Goal: Check status: Check status

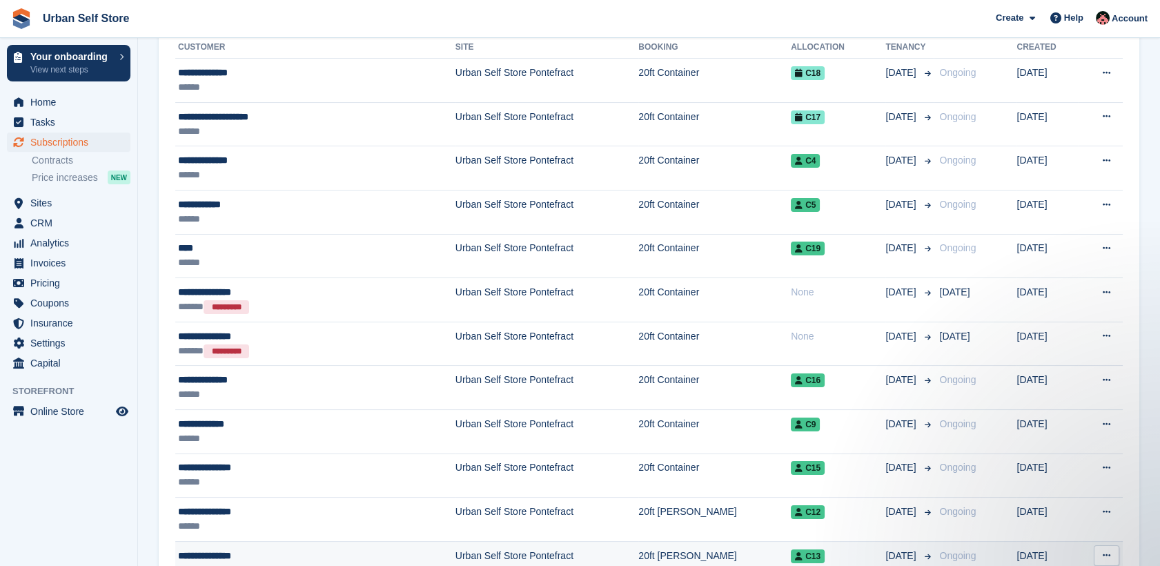
scroll to position [324, 0]
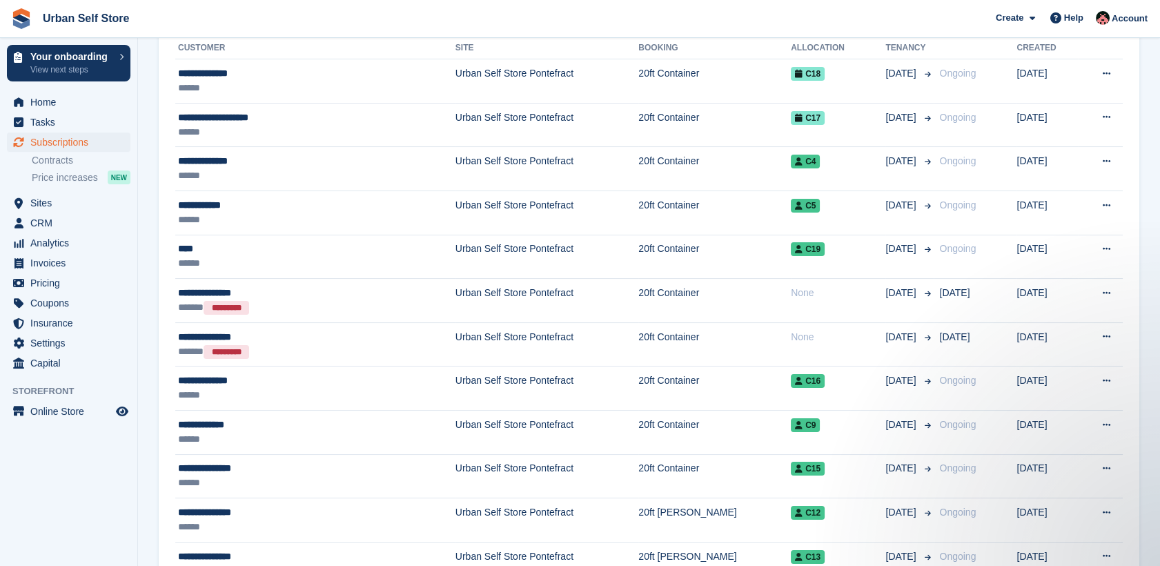
click at [503, 57] on th "Site" at bounding box center [546, 48] width 183 height 22
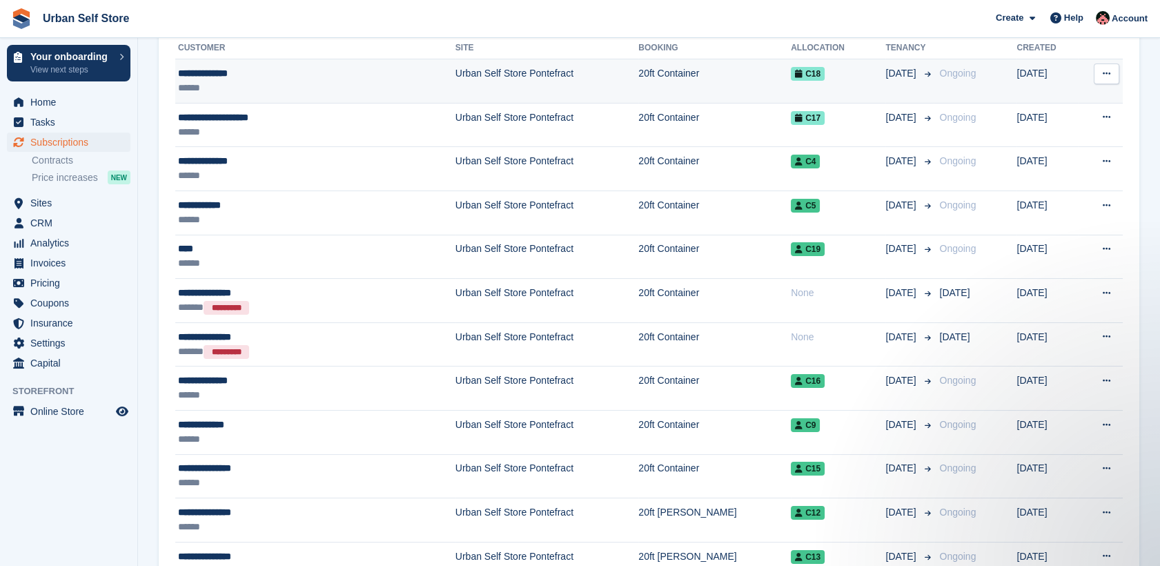
click at [503, 75] on td "Urban Self Store Pontefract" at bounding box center [546, 81] width 183 height 44
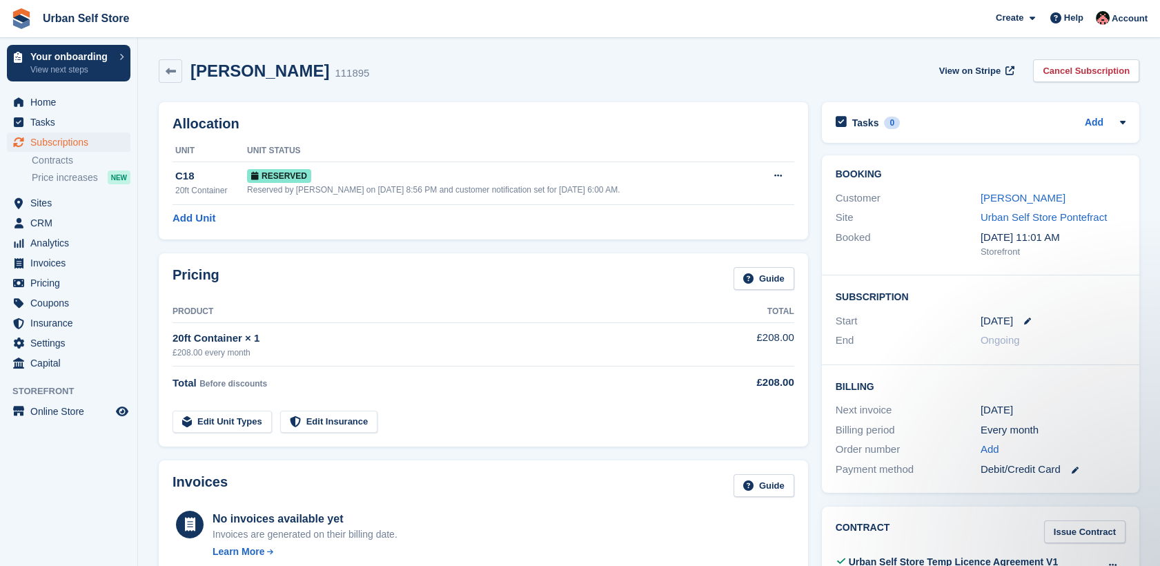
click at [337, 60] on div "farhad mahmood 111895" at bounding box center [264, 70] width 210 height 23
click at [51, 104] on span "Home" at bounding box center [71, 101] width 83 height 19
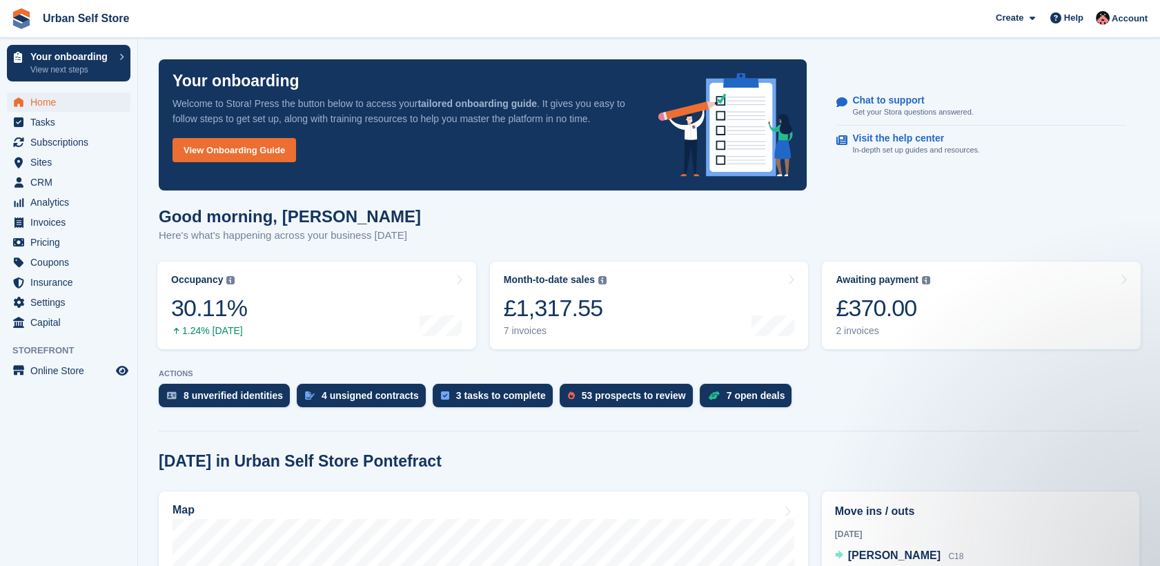
click at [495, 228] on div "Good morning, Josh Here's what's happening across your business today" at bounding box center [649, 233] width 980 height 53
click at [629, 301] on link "Month-to-date sales The sum of all finalised invoices generated this month to d…" at bounding box center [649, 306] width 319 height 88
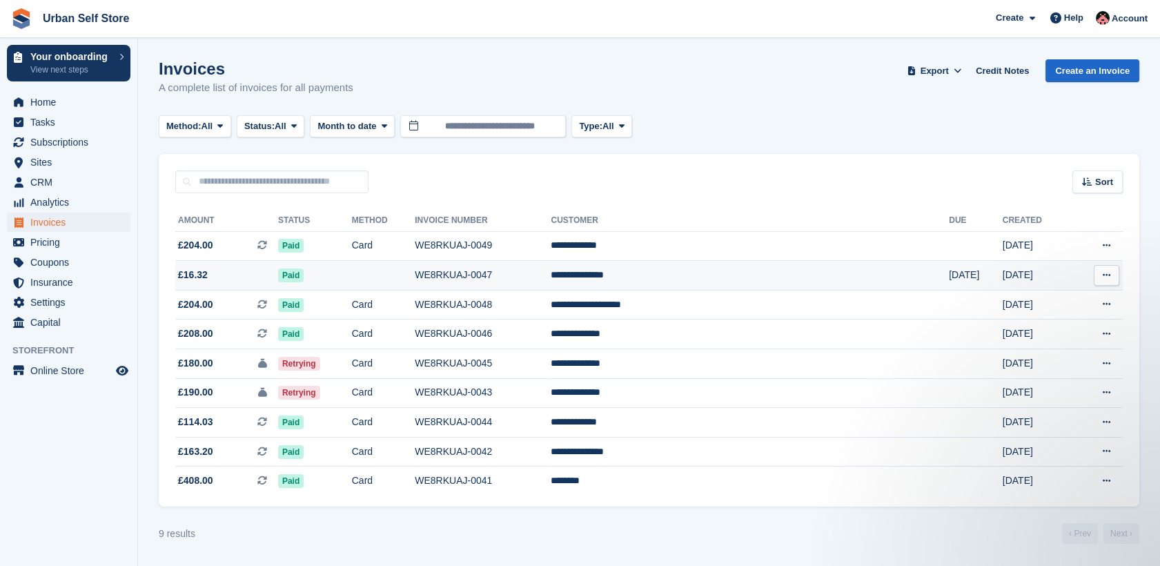
click at [415, 272] on td at bounding box center [383, 276] width 63 height 30
click at [740, 135] on div "Method: All All Bank Transfer Cash Cheque Debit/Credit Card Direct Debit SEPA D…" at bounding box center [649, 126] width 980 height 23
